Goal: Information Seeking & Learning: Learn about a topic

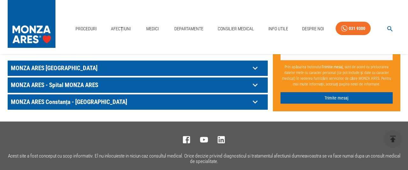
scroll to position [398, 0]
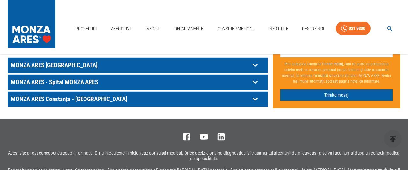
click at [255, 77] on icon at bounding box center [255, 82] width 10 height 10
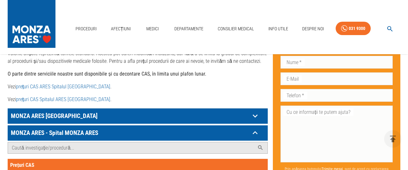
scroll to position [326, 0]
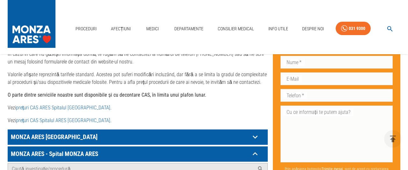
click at [255, 132] on icon at bounding box center [255, 137] width 10 height 10
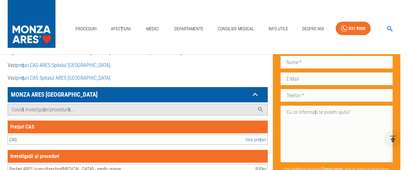
scroll to position [431, 0]
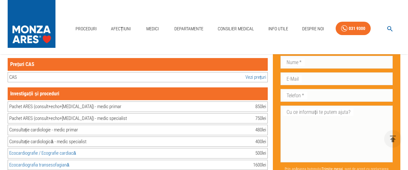
click at [255, 74] on link "Vezi prețuri" at bounding box center [255, 77] width 21 height 7
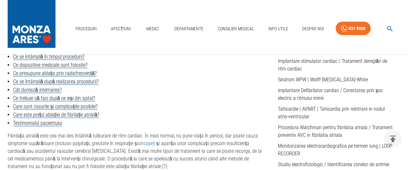
scroll to position [232, 0]
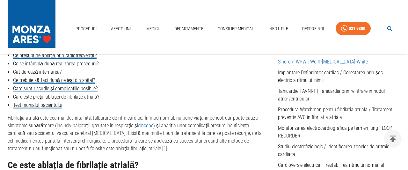
click at [301, 62] on link "Sindrom WPW | Wolff-[MEDICAL_DATA]-White" at bounding box center [323, 62] width 90 height 6
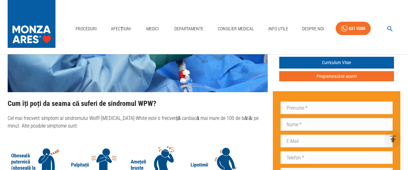
scroll to position [597, 0]
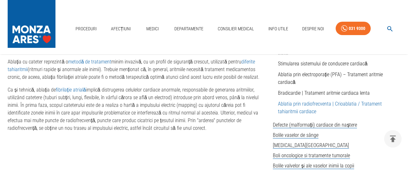
scroll to position [365, 0]
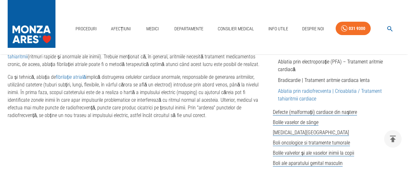
click at [295, 88] on link "Ablatia prin radiofrecventa | Crioablatia / Tratament tahiaritmii cardiace" at bounding box center [330, 95] width 104 height 14
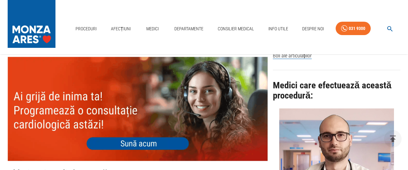
scroll to position [464, 0]
